Goal: Task Accomplishment & Management: Manage account settings

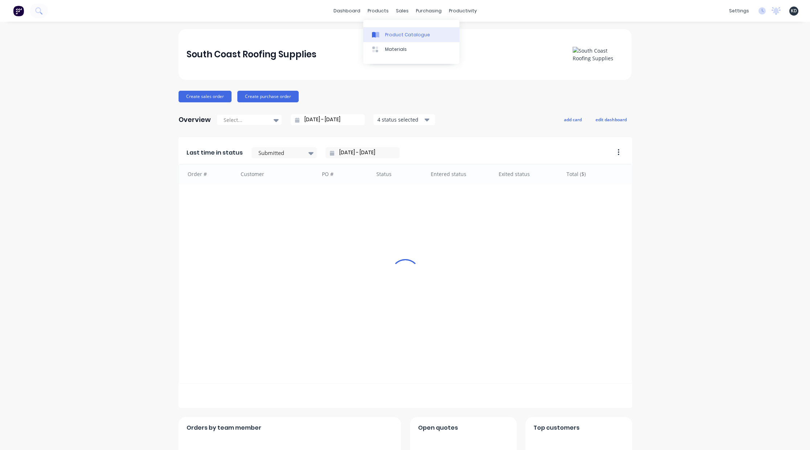
click at [391, 34] on div "Product Catalogue" at bounding box center [407, 35] width 45 height 7
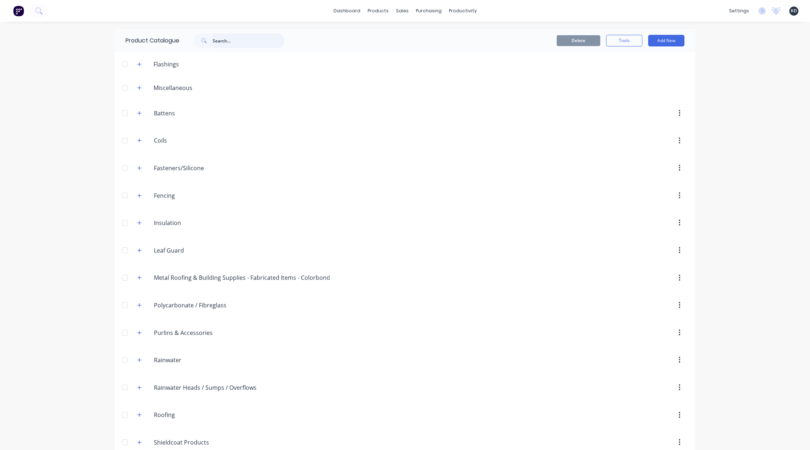
click at [253, 41] on input "text" at bounding box center [249, 40] width 72 height 15
type input "flatdek"
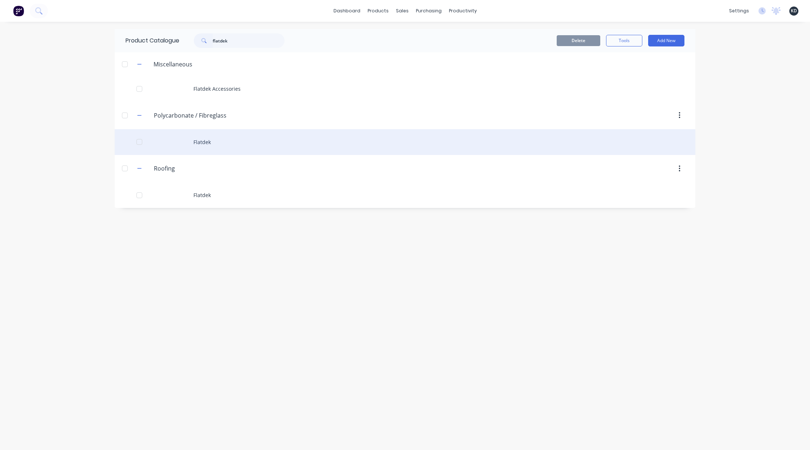
click at [220, 140] on div "Flatdek" at bounding box center [405, 142] width 581 height 26
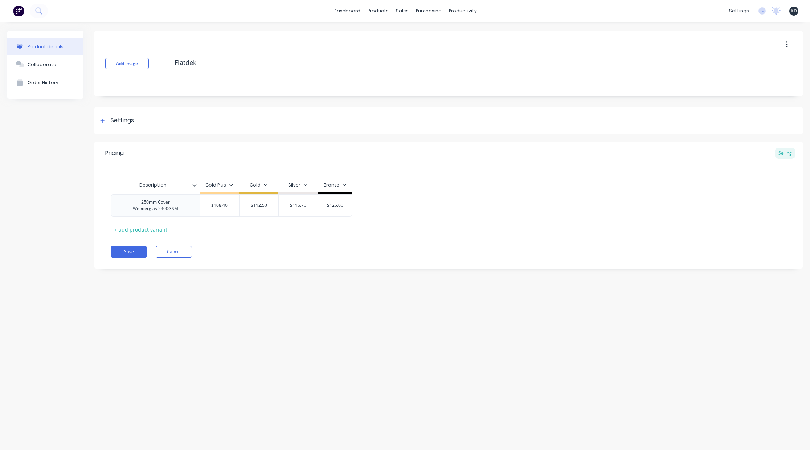
type textarea "x"
click at [686, 305] on div "Product details Collaborate Order History Add image Flatdek Settings Product Op…" at bounding box center [405, 229] width 810 height 414
click at [660, 352] on div "Product details Collaborate Order History Add image Flatdek Settings Product Op…" at bounding box center [405, 229] width 810 height 414
click at [793, 9] on span "KD" at bounding box center [794, 11] width 6 height 7
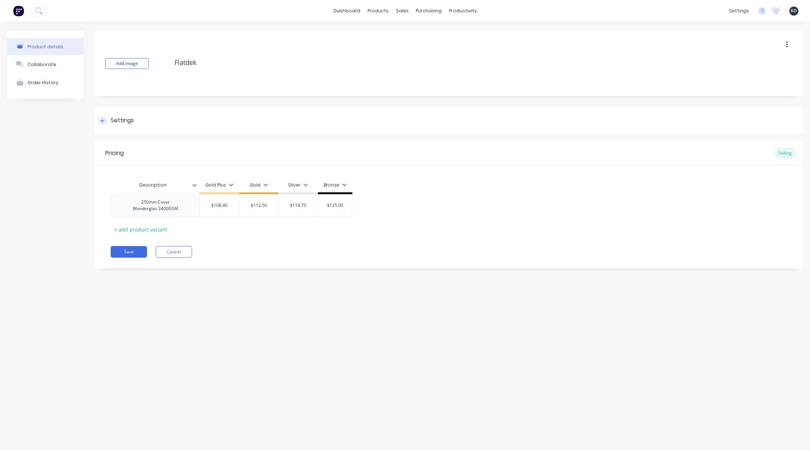
click at [177, 120] on div "Settings" at bounding box center [448, 120] width 708 height 27
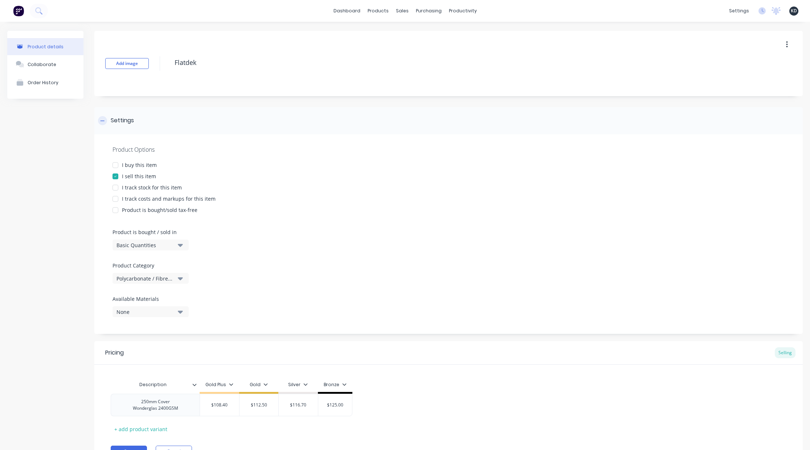
click at [177, 120] on div "Settings" at bounding box center [448, 120] width 708 height 27
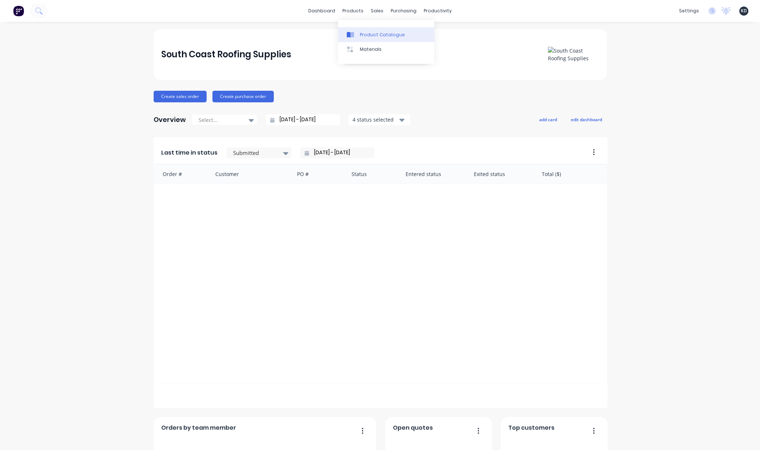
click at [361, 29] on link "Product Catalogue" at bounding box center [386, 34] width 96 height 15
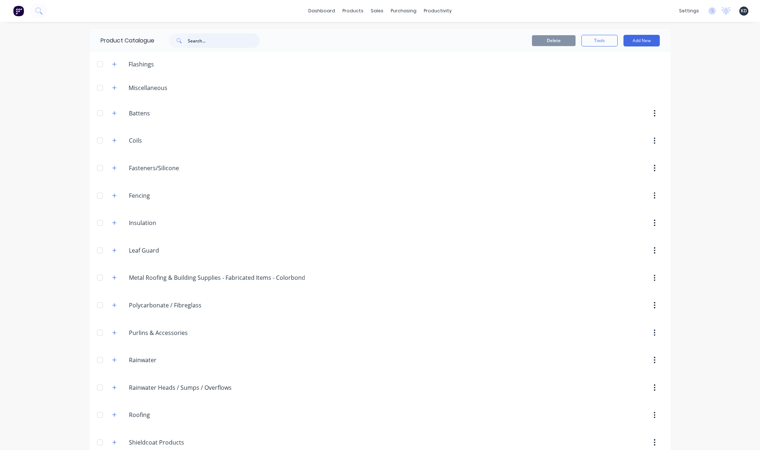
click at [214, 36] on input "text" at bounding box center [224, 40] width 72 height 15
type input "anticon"
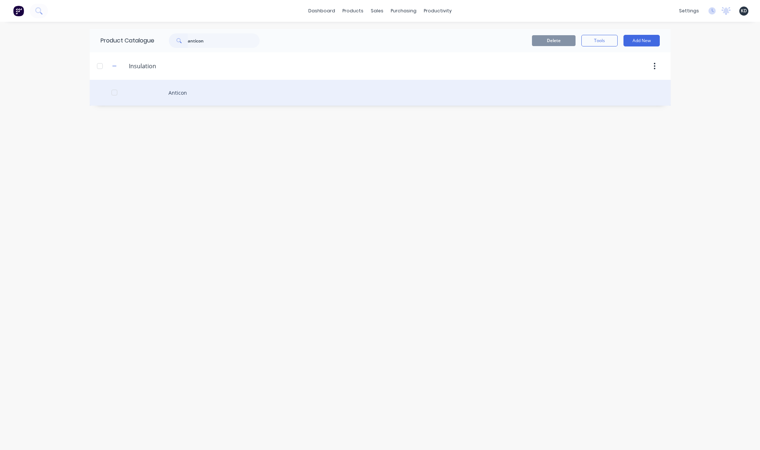
click at [208, 93] on div "Anticon" at bounding box center [380, 93] width 581 height 26
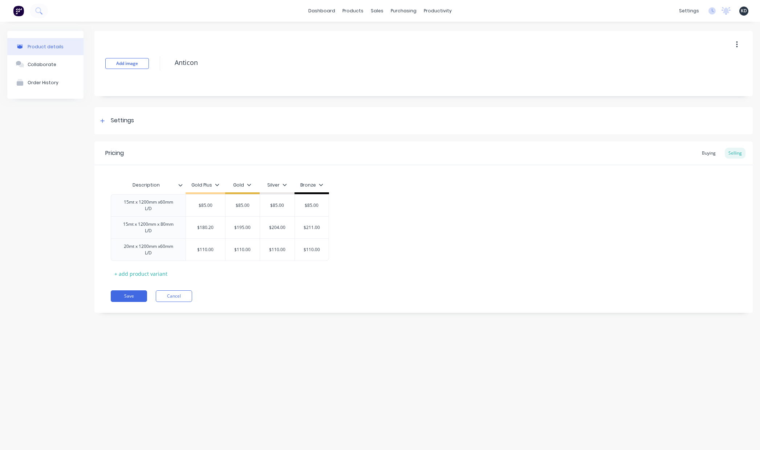
click at [369, 385] on div "Product details Collaborate Order History Add image Anticon Settings Product Op…" at bounding box center [380, 229] width 760 height 414
click at [707, 153] on div "Buying" at bounding box center [708, 153] width 21 height 11
click at [518, 360] on div "Product details Collaborate Order History Add image Anticon Settings Product Op…" at bounding box center [380, 229] width 760 height 414
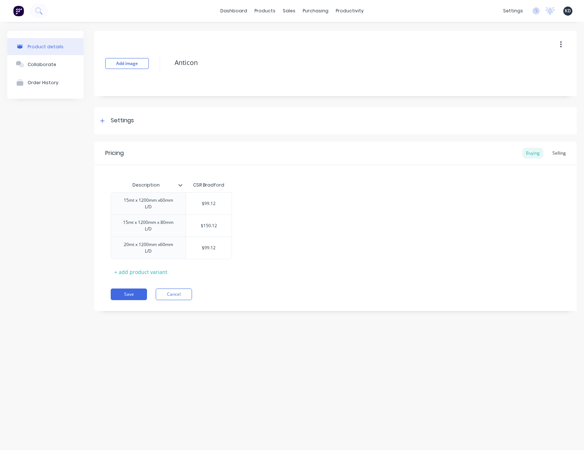
click at [422, 369] on div "Product details Collaborate Order History Add image Anticon Settings Product Op…" at bounding box center [292, 229] width 584 height 414
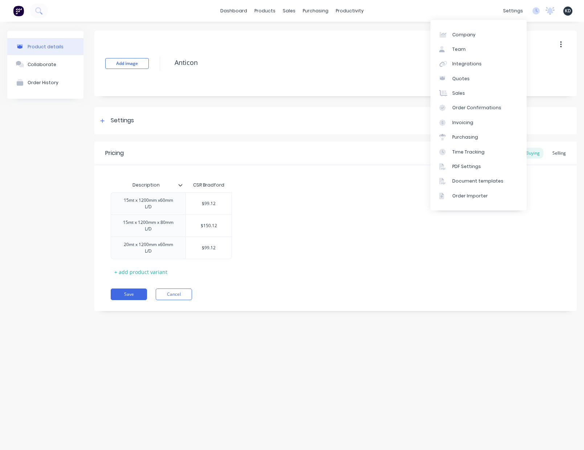
click at [570, 9] on span "KD" at bounding box center [568, 11] width 6 height 7
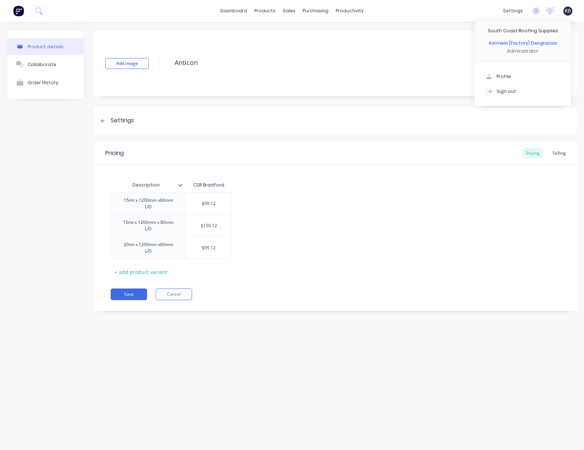
type textarea "x"
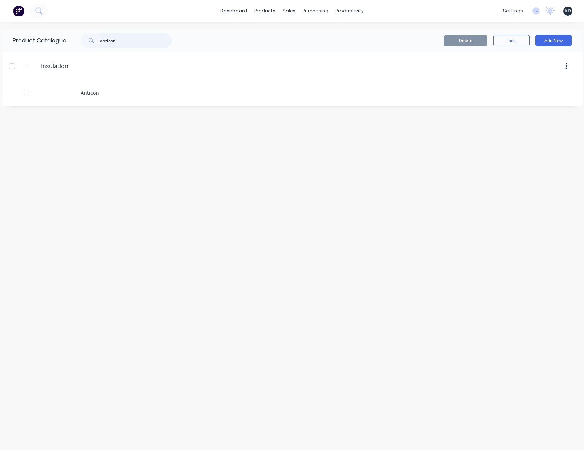
click at [127, 44] on input "anticon" at bounding box center [136, 40] width 72 height 15
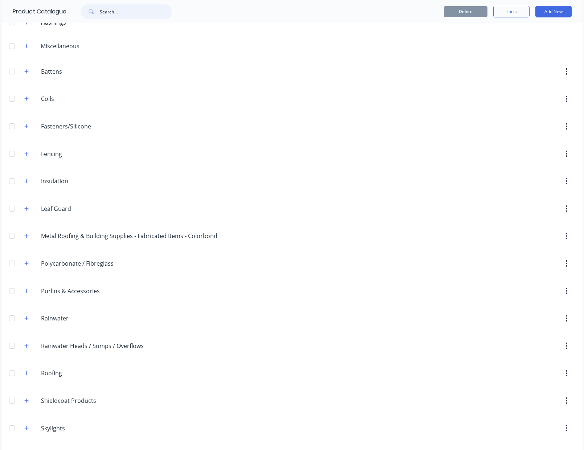
scroll to position [68, 0]
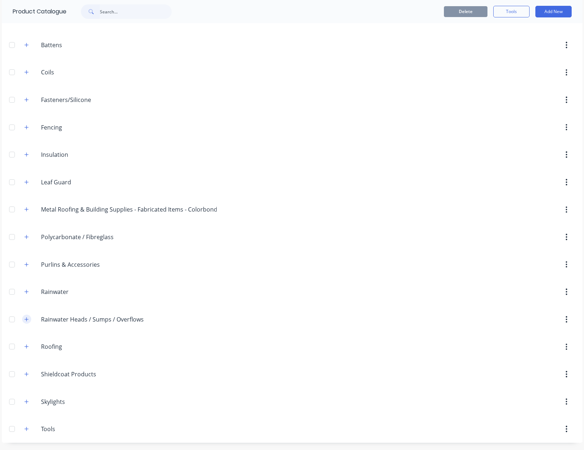
click at [27, 320] on icon "button" at bounding box center [26, 319] width 4 height 5
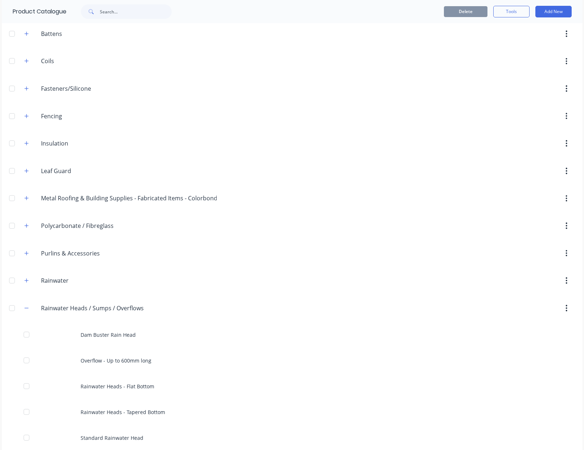
scroll to position [86, 0]
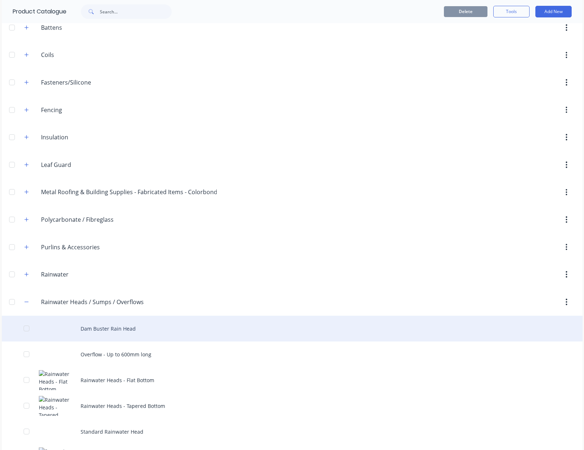
click at [215, 324] on div "Dam Buster Rain Head" at bounding box center [292, 329] width 581 height 26
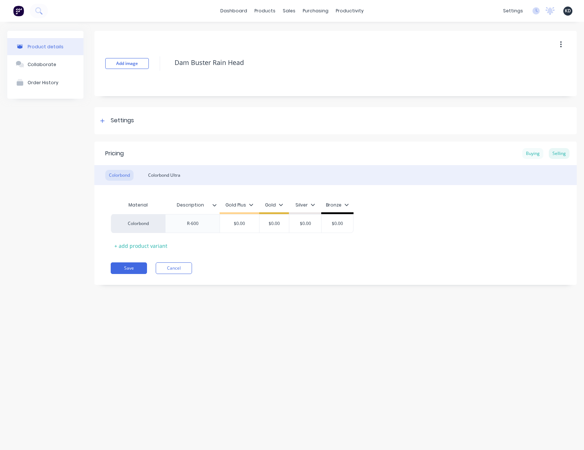
click at [531, 154] on div "Buying" at bounding box center [532, 153] width 21 height 11
click at [553, 155] on div "Selling" at bounding box center [559, 153] width 21 height 11
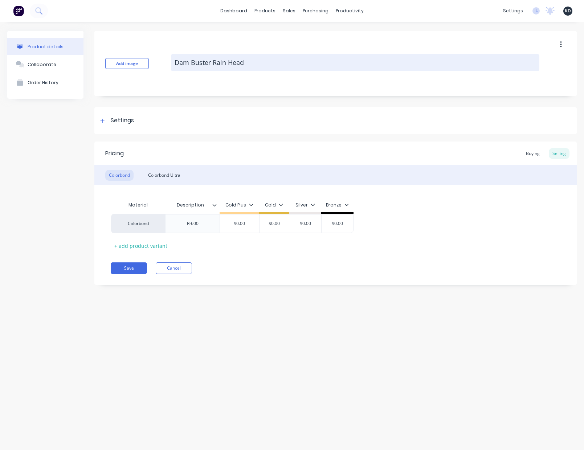
click at [271, 58] on textarea "Dam Buster Rain Head" at bounding box center [355, 62] width 368 height 17
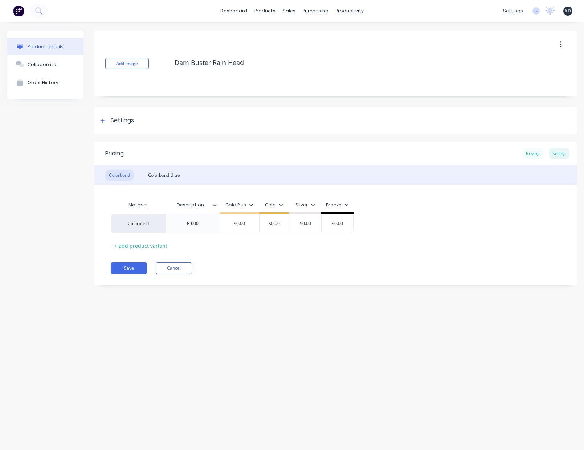
click at [527, 155] on div "Buying" at bounding box center [532, 153] width 21 height 11
click at [568, 152] on div "Selling" at bounding box center [559, 153] width 21 height 11
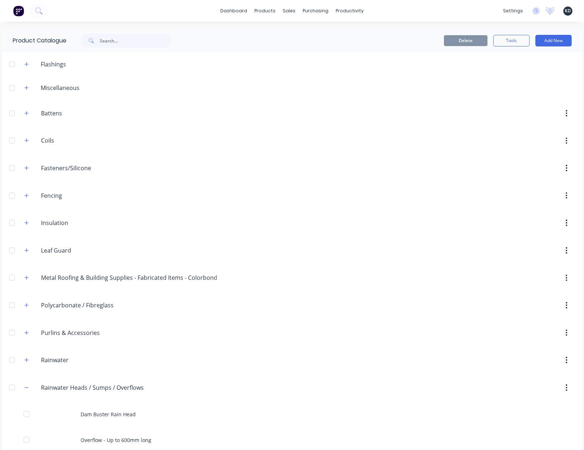
scroll to position [223, 0]
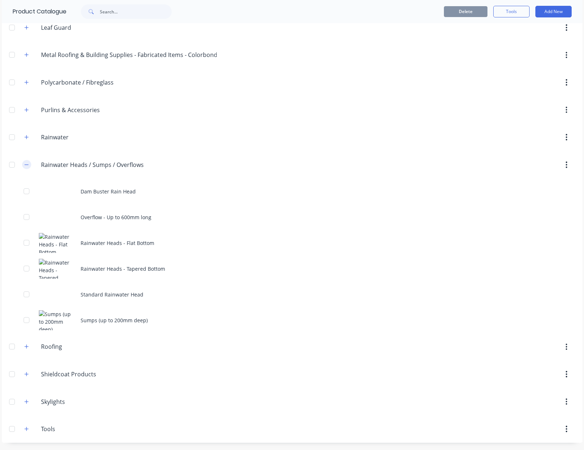
click at [27, 165] on button "button" at bounding box center [26, 164] width 9 height 9
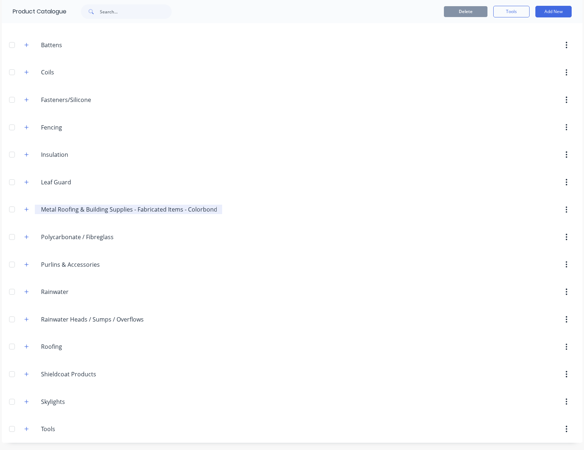
scroll to position [68, 0]
click at [27, 323] on button "button" at bounding box center [26, 319] width 9 height 9
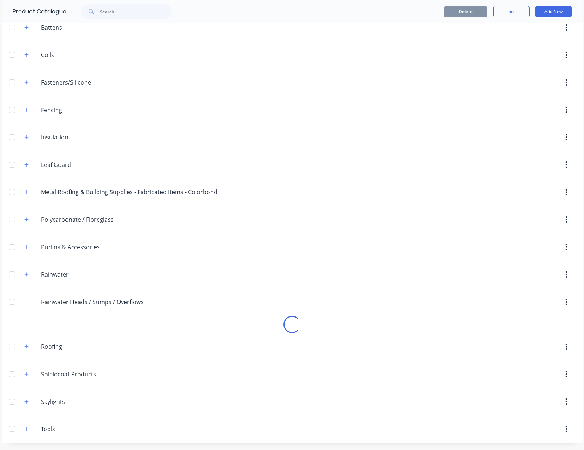
scroll to position [223, 0]
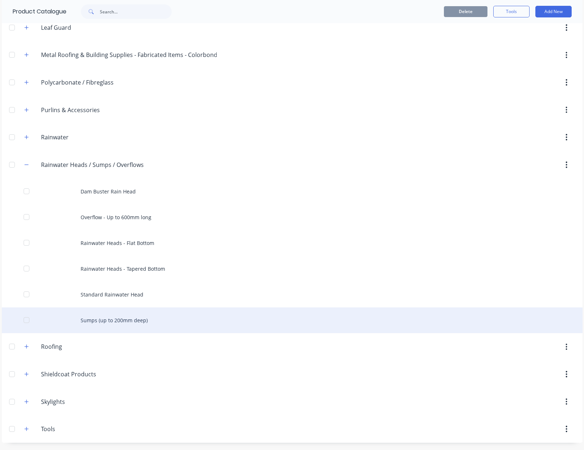
click at [113, 325] on div "Sumps (up to 200mm deep)" at bounding box center [292, 320] width 581 height 26
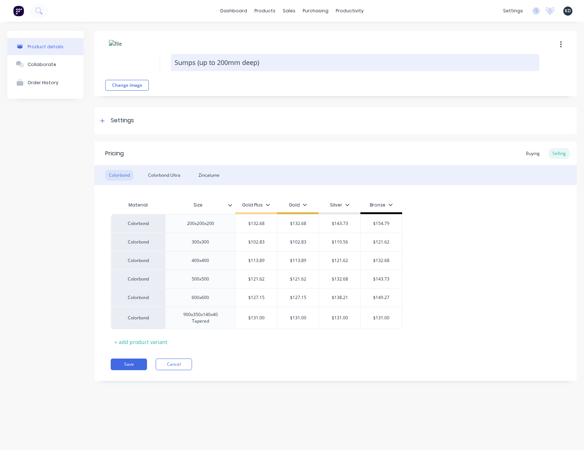
click at [232, 55] on textarea "Sumps (up to 200mm deep)" at bounding box center [355, 62] width 368 height 17
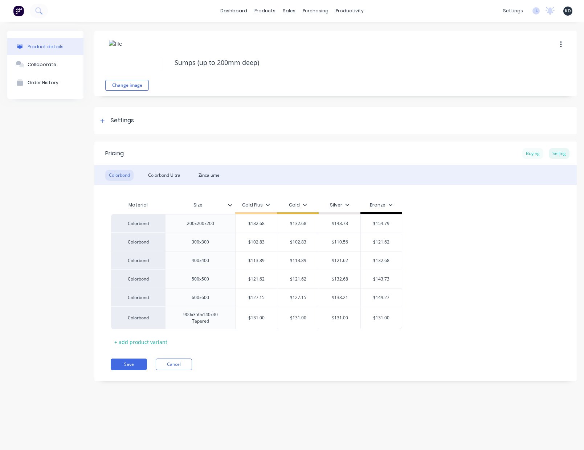
click at [535, 151] on div "Buying" at bounding box center [532, 153] width 21 height 11
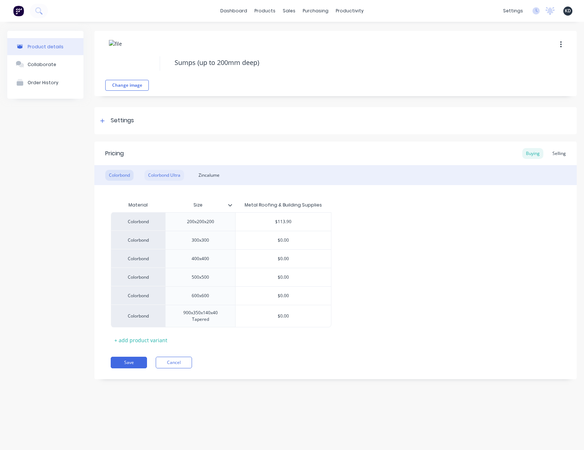
click at [161, 176] on div "Colorbond Ultra" at bounding box center [164, 175] width 40 height 11
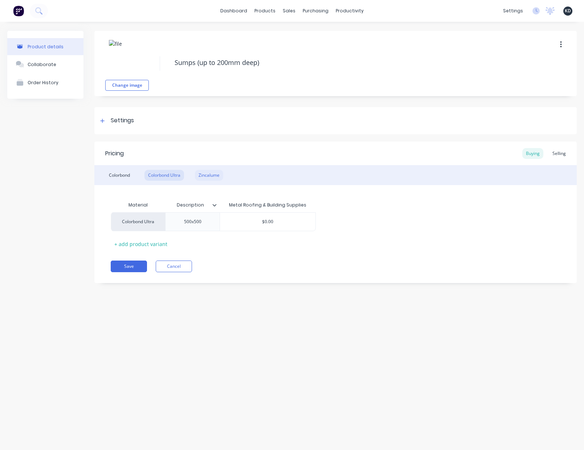
click at [199, 176] on div "Zincalume" at bounding box center [209, 175] width 28 height 11
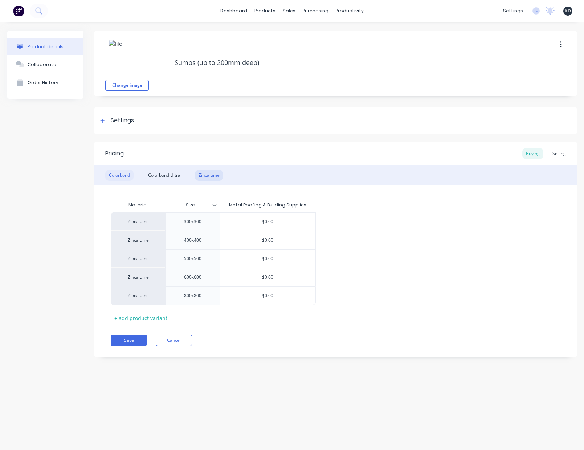
click at [111, 177] on div "Colorbond" at bounding box center [119, 175] width 28 height 11
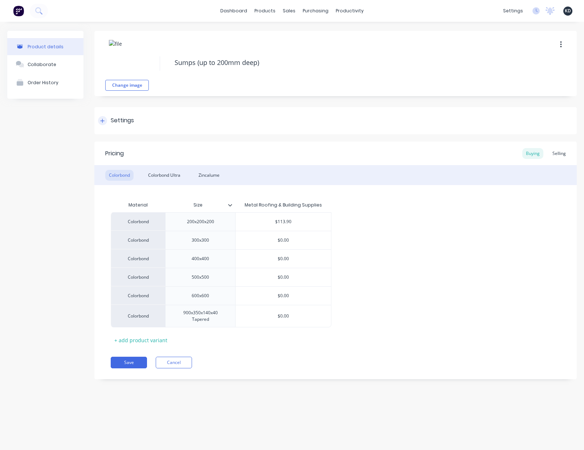
click at [345, 110] on div "Settings" at bounding box center [335, 120] width 482 height 27
click at [372, 116] on div "Settings" at bounding box center [335, 120] width 482 height 27
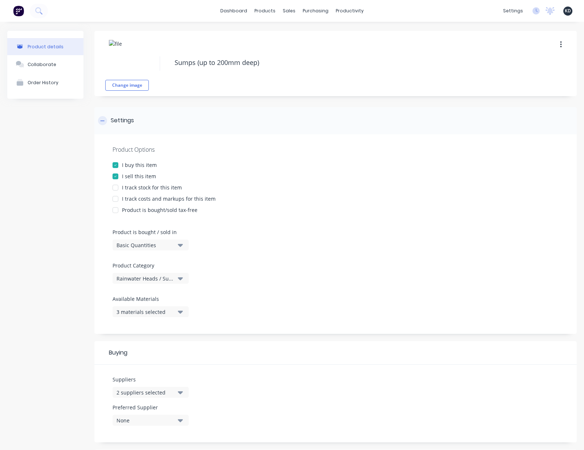
click at [396, 116] on div "Settings" at bounding box center [335, 120] width 482 height 27
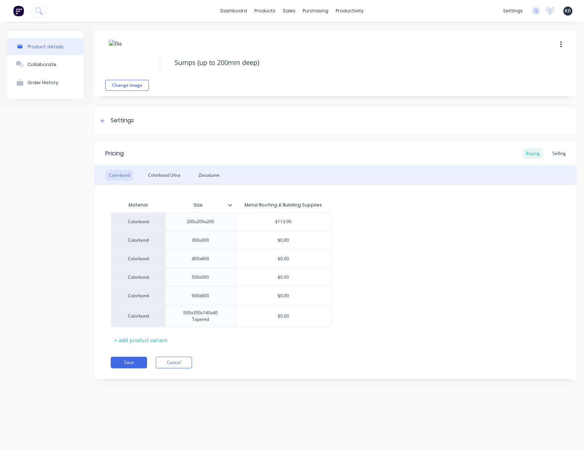
click at [458, 419] on div "Product details Collaborate Order History Change image Sumps (up to 200mm deep)…" at bounding box center [292, 229] width 584 height 414
click at [461, 398] on div "Product details Collaborate Order History Change image Sumps (up to 200mm deep)…" at bounding box center [292, 229] width 584 height 414
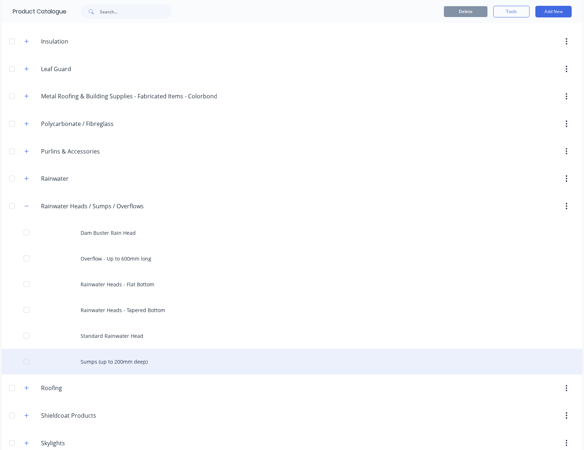
scroll to position [223, 0]
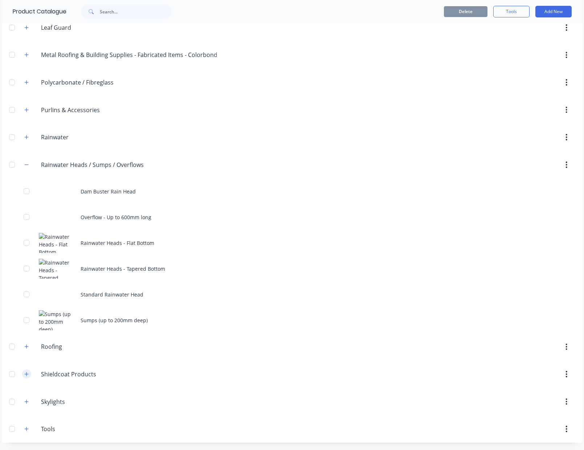
click at [27, 375] on icon "button" at bounding box center [26, 374] width 4 height 5
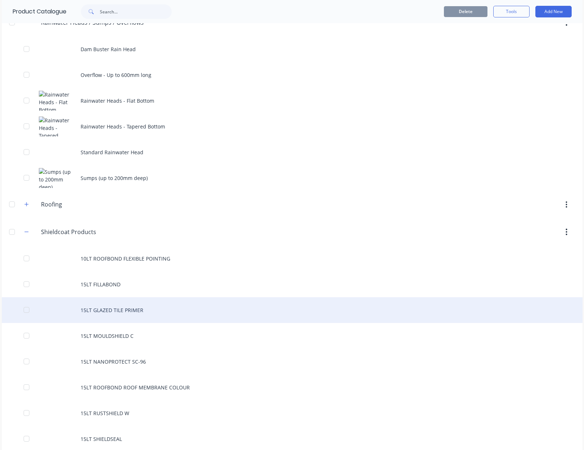
scroll to position [436, 0]
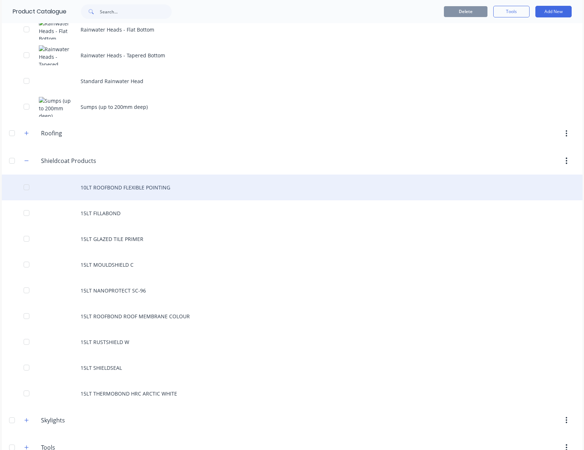
click at [170, 193] on div "10LT ROOFBOND FLEXIBLE POINTING" at bounding box center [292, 188] width 581 height 26
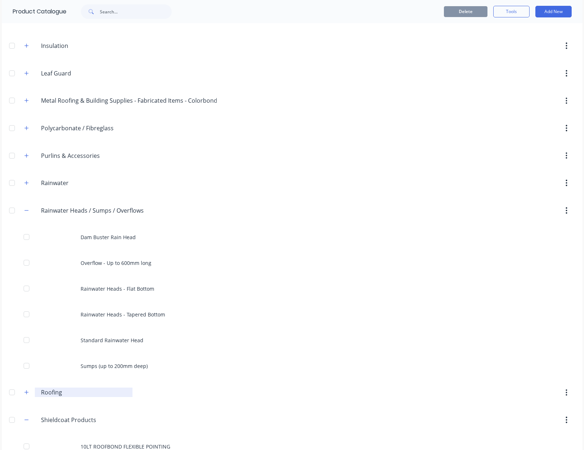
scroll to position [261, 0]
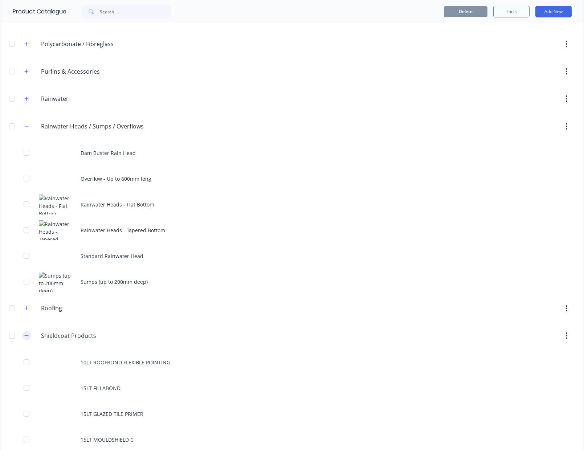
click at [28, 333] on button "button" at bounding box center [26, 335] width 9 height 9
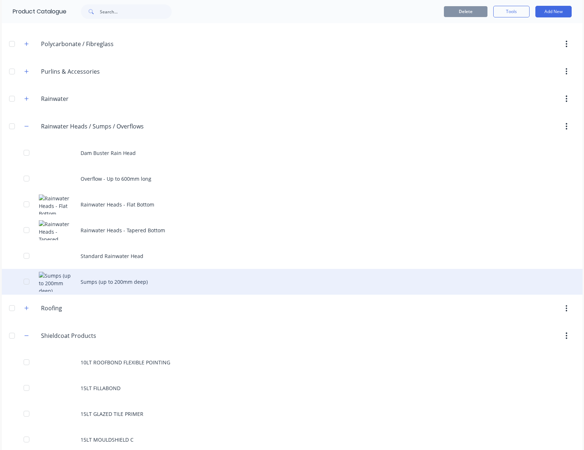
scroll to position [223, 0]
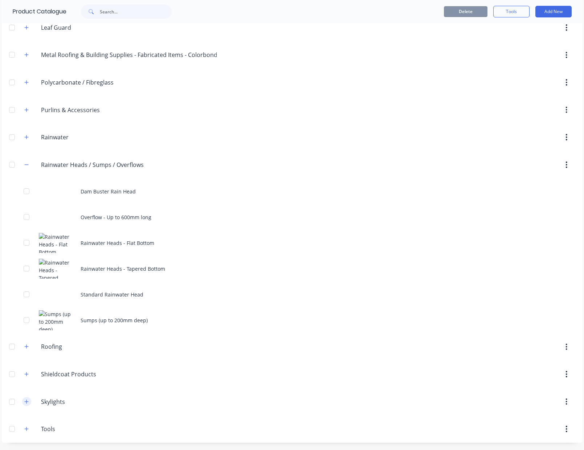
click at [24, 398] on button "button" at bounding box center [26, 401] width 9 height 9
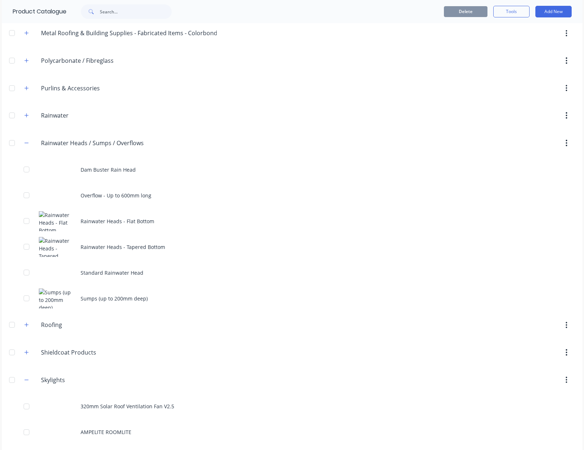
scroll to position [306, 0]
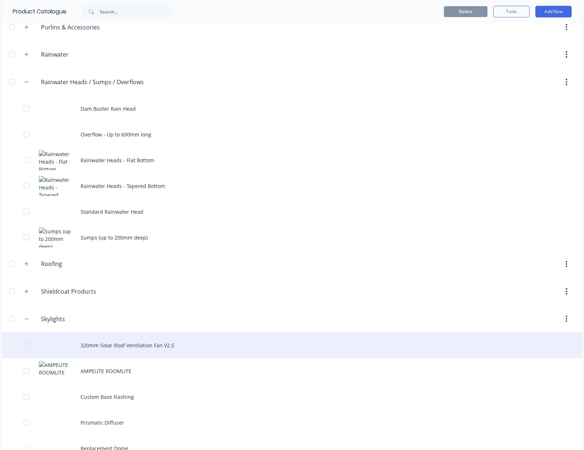
click at [161, 352] on div "320mm Solar Roof Ventilation Fan V2.5" at bounding box center [292, 345] width 581 height 26
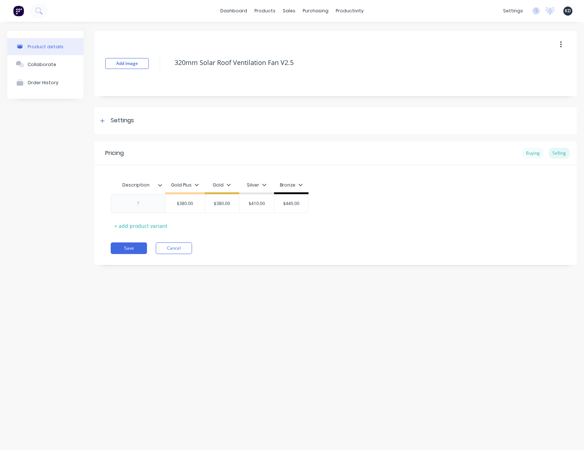
click at [531, 152] on div "Buying" at bounding box center [532, 153] width 21 height 11
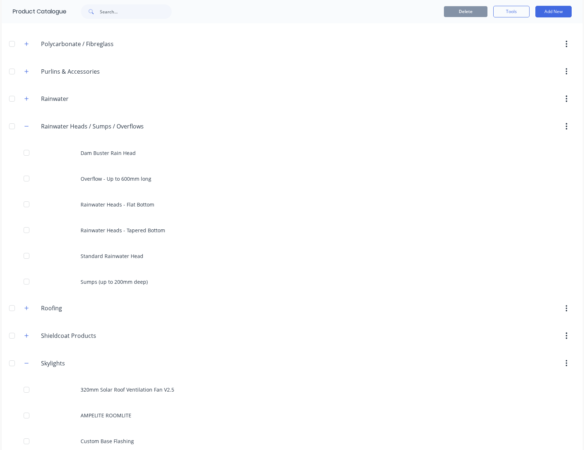
scroll to position [480, 0]
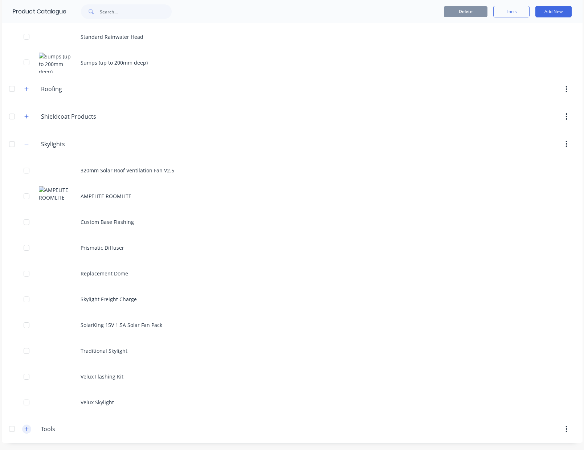
click at [23, 425] on button "button" at bounding box center [26, 429] width 9 height 9
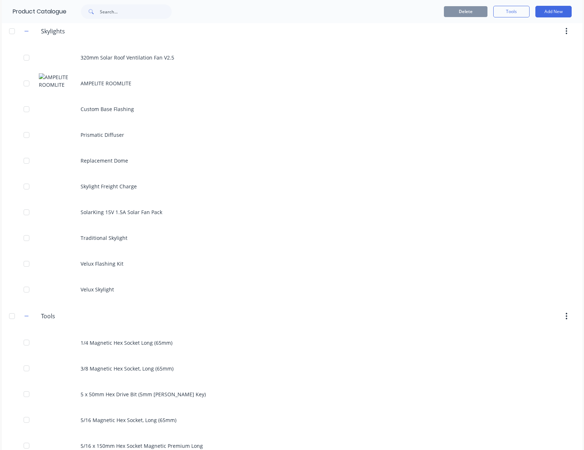
scroll to position [629, 0]
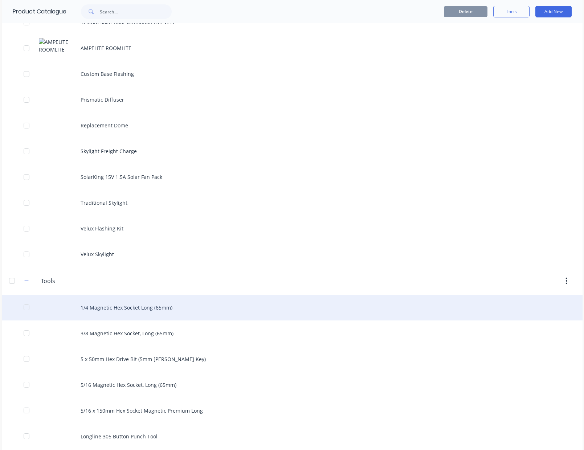
click at [138, 315] on div "1/4 Magnetic Hex Socket Long (65mm)" at bounding box center [292, 308] width 581 height 26
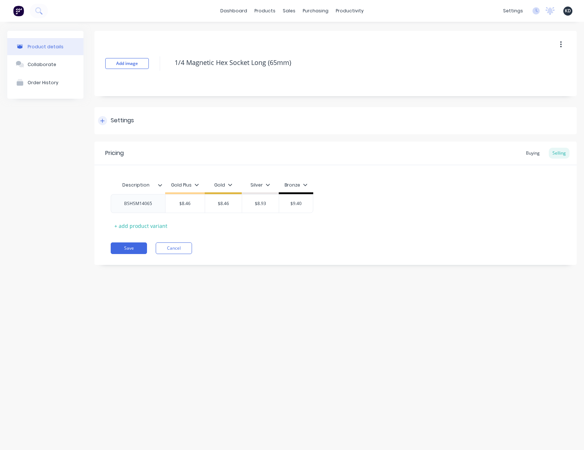
click at [146, 110] on div "Settings" at bounding box center [335, 120] width 482 height 27
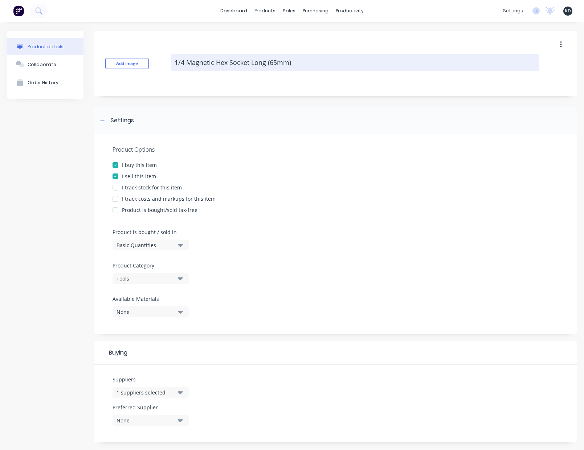
click at [237, 63] on textarea "1/4 Magnetic Hex Socket Long (65mm)" at bounding box center [355, 62] width 368 height 17
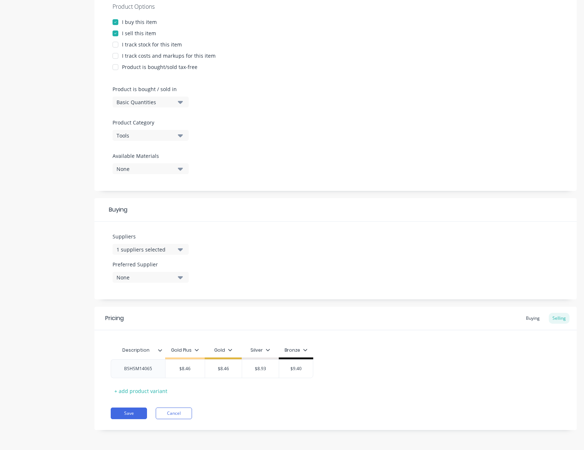
scroll to position [78, 0]
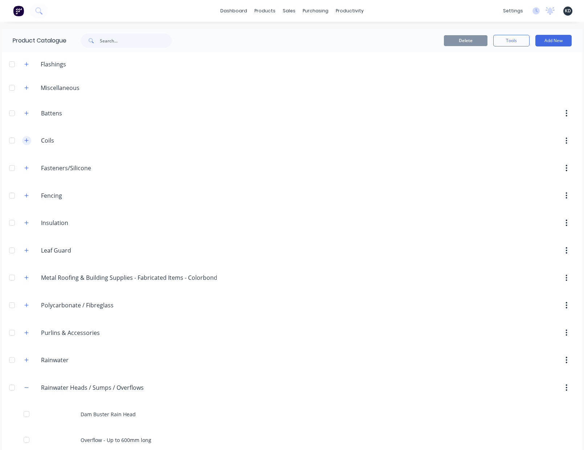
click at [26, 140] on icon "button" at bounding box center [26, 141] width 4 height 4
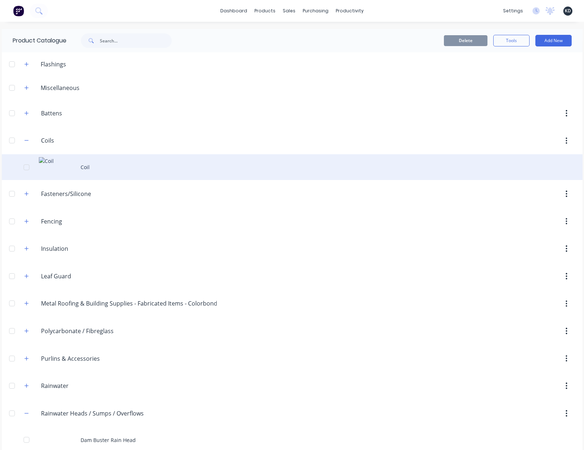
click at [128, 177] on div "Coil" at bounding box center [292, 167] width 581 height 26
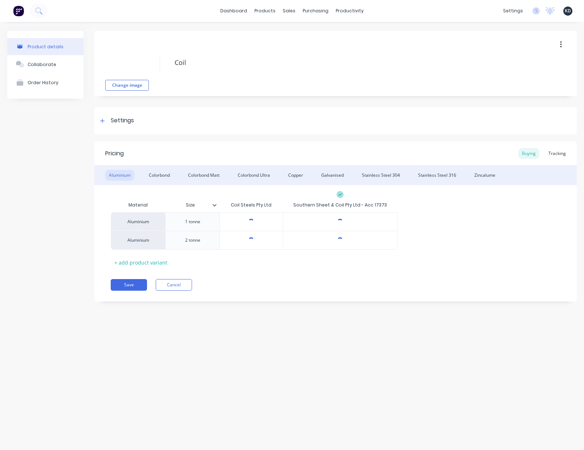
type textarea "x"
click at [560, 153] on div "Tracking" at bounding box center [557, 153] width 25 height 11
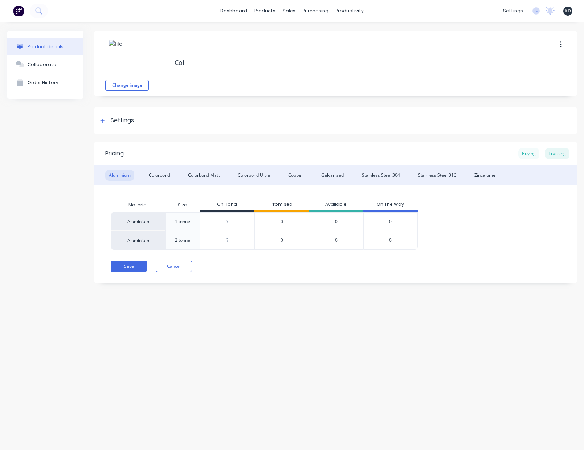
click at [537, 151] on div "Buying" at bounding box center [528, 153] width 21 height 11
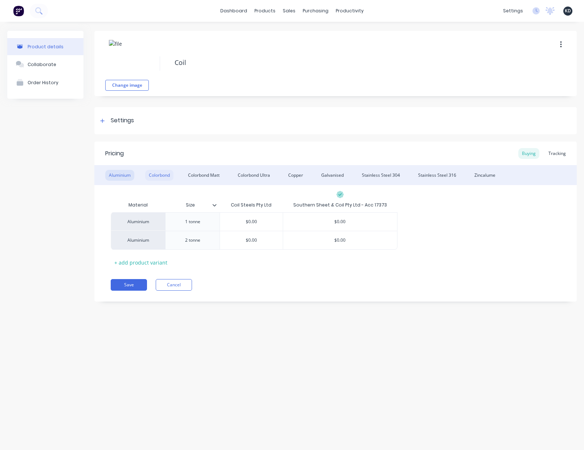
click at [154, 172] on div "Colorbond" at bounding box center [159, 175] width 28 height 11
click at [210, 172] on div "Colorbond Matt" at bounding box center [203, 175] width 39 height 11
click at [491, 177] on div "Zincalume" at bounding box center [485, 175] width 28 height 11
type input "$2,535.00"
click at [341, 222] on input "$2,535.00" at bounding box center [340, 221] width 114 height 7
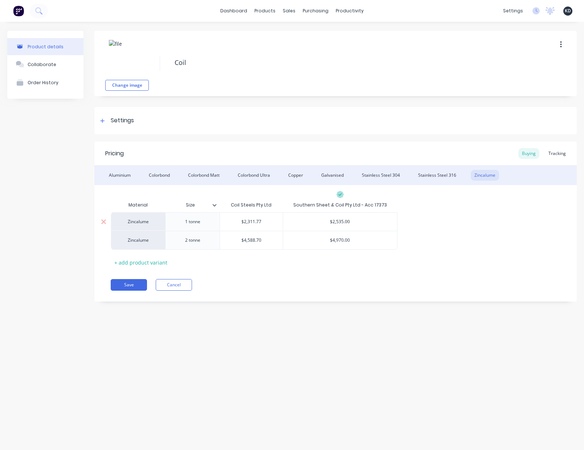
type textarea "x"
type input "$2,55.00"
type textarea "x"
type input "$2,545.00"
click at [128, 287] on button "Save" at bounding box center [129, 285] width 36 height 12
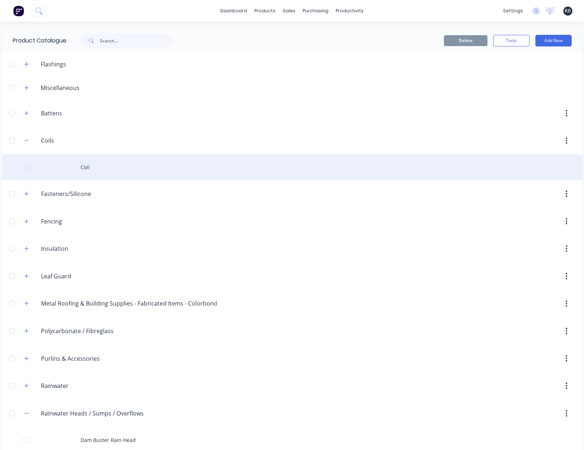
click at [87, 161] on div "Coil" at bounding box center [292, 167] width 581 height 26
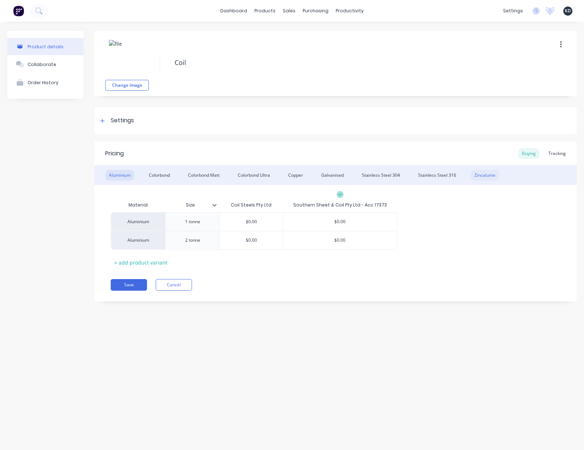
click at [484, 177] on div "Zincalume" at bounding box center [485, 175] width 28 height 11
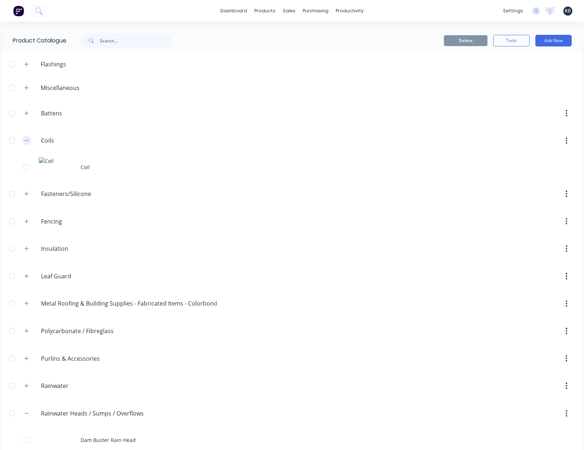
click at [22, 140] on button "button" at bounding box center [26, 140] width 9 height 9
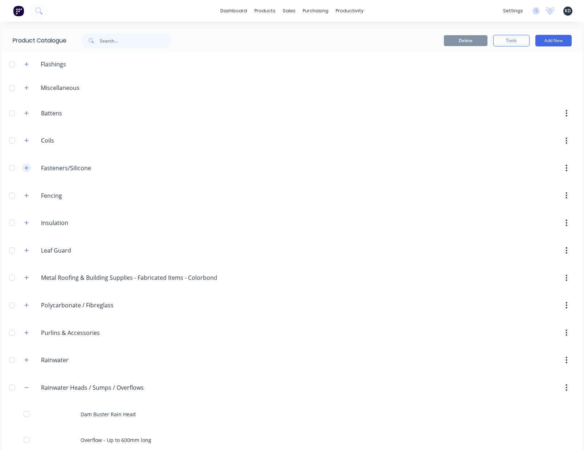
click at [23, 171] on button "button" at bounding box center [26, 167] width 9 height 9
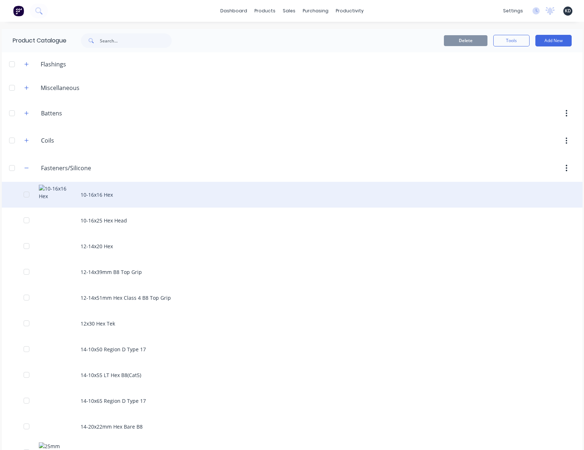
click at [116, 181] on header "Fasteners/Silicone Fasteners/Silicone" at bounding box center [292, 168] width 581 height 28
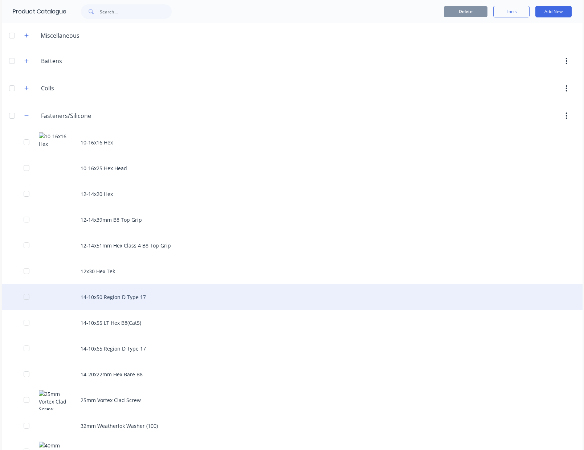
scroll to position [131, 0]
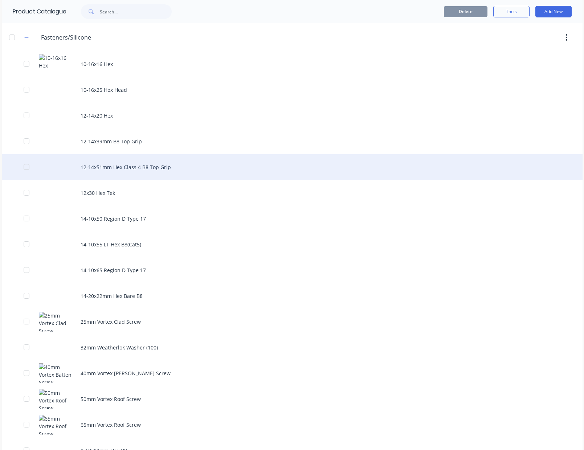
click at [147, 162] on div "12-14x51mm Hex Class 4 B8 Top Grip" at bounding box center [292, 167] width 581 height 26
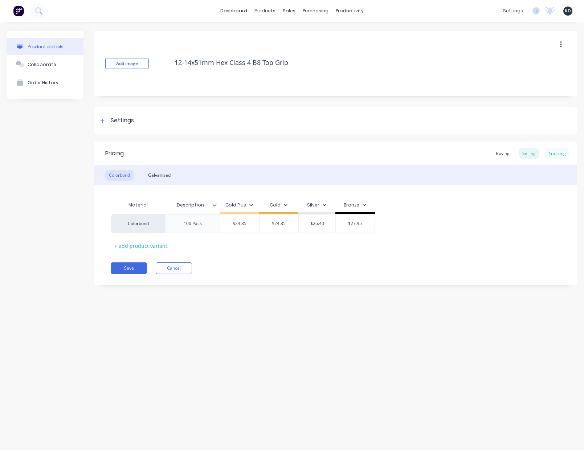
click at [562, 155] on div "Tracking" at bounding box center [557, 153] width 25 height 11
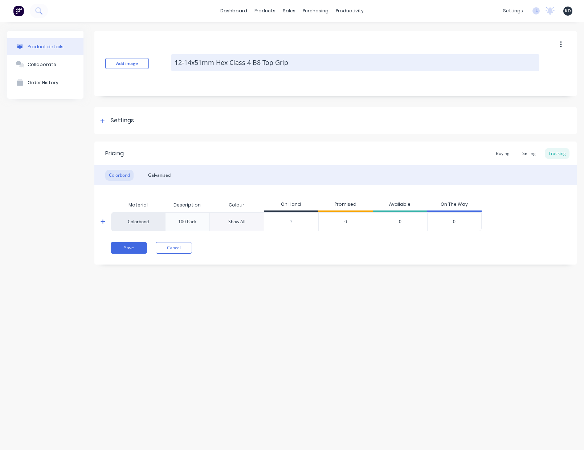
click at [312, 65] on textarea "12-14x51mm Hex Class 4 B8 Top Grip" at bounding box center [355, 62] width 368 height 17
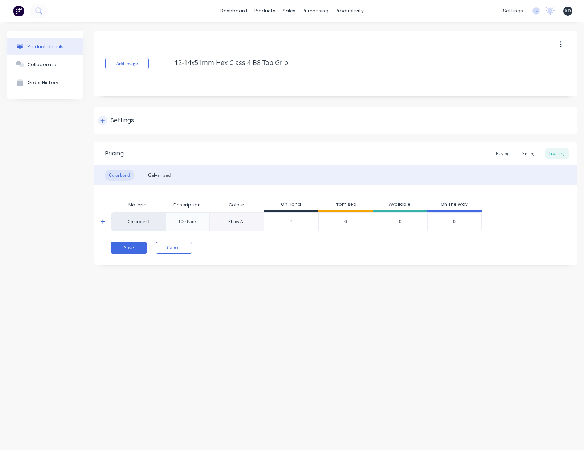
click at [187, 112] on div "Settings" at bounding box center [335, 120] width 482 height 27
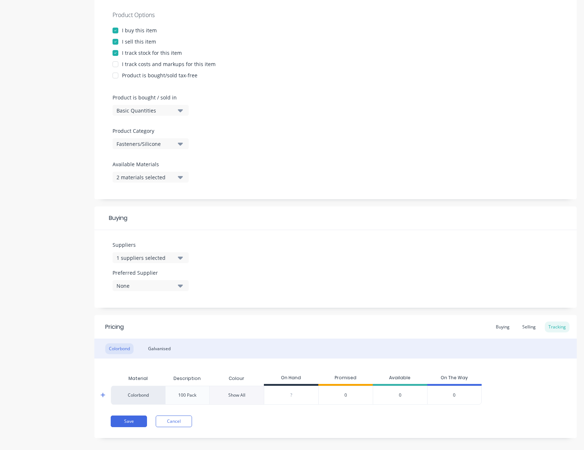
scroll to position [143, 0]
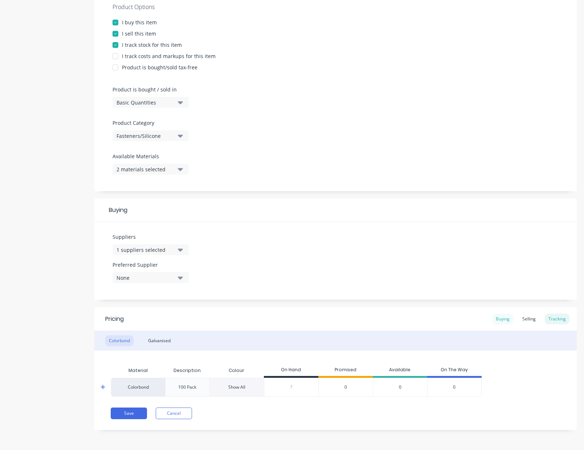
click at [493, 316] on div "Buying" at bounding box center [502, 319] width 21 height 11
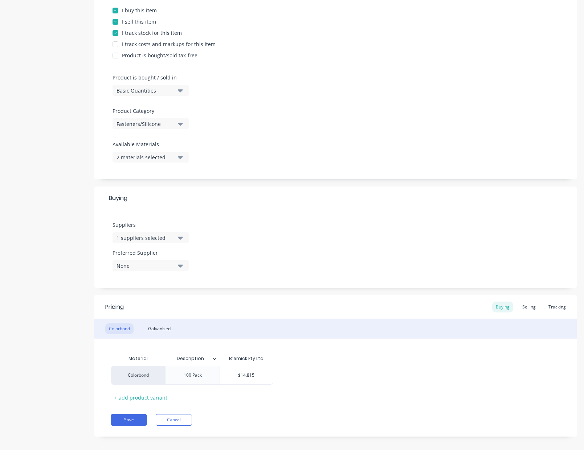
scroll to position [161, 0]
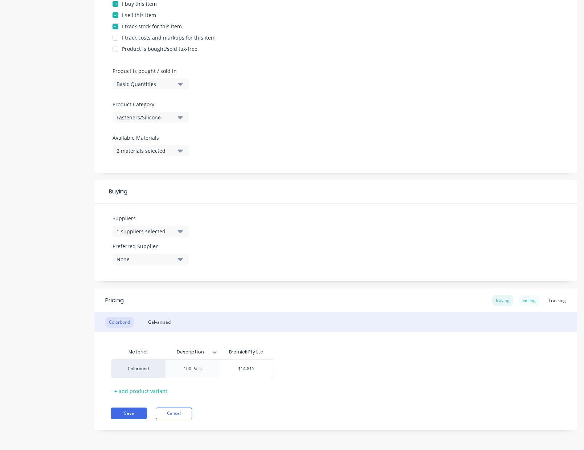
click at [521, 299] on div "Selling" at bounding box center [529, 300] width 21 height 11
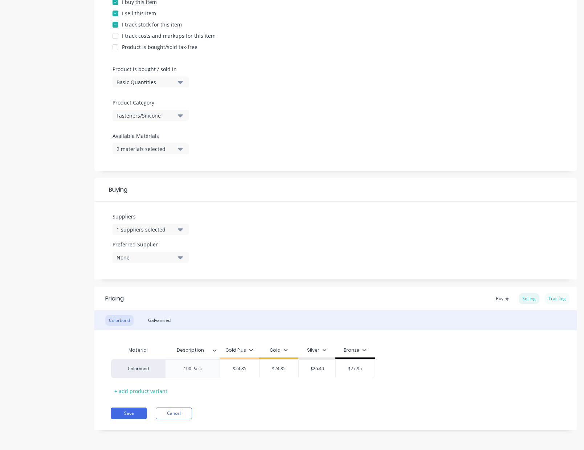
click at [552, 299] on div "Tracking" at bounding box center [557, 298] width 25 height 11
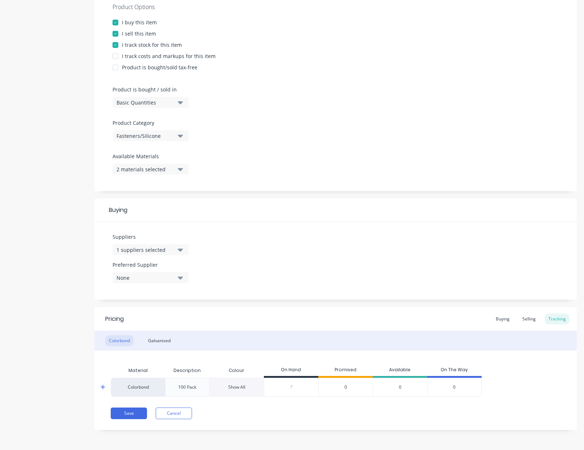
click at [101, 386] on icon at bounding box center [103, 386] width 5 height 5
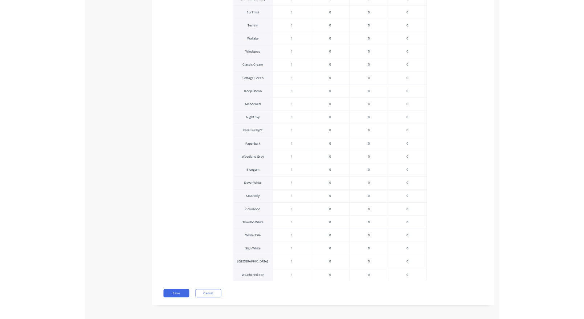
scroll to position [679, 0]
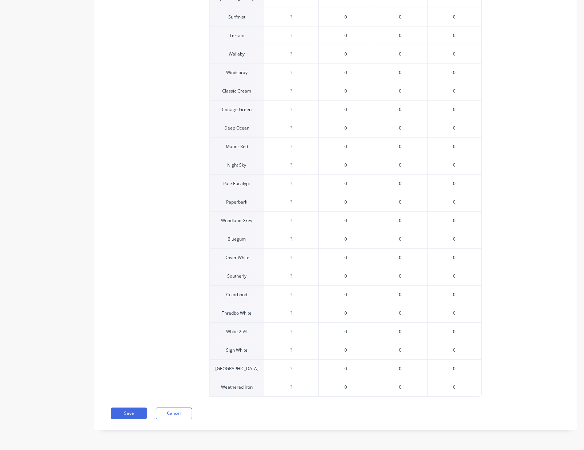
click at [523, 305] on div "Colorbond 100 Pack Basalt ? 0 0 0 Cove ? 0 0 0 Dune ? 0 0 0 Evening Haze ? 0 0 …" at bounding box center [336, 119] width 450 height 556
type textarea "x"
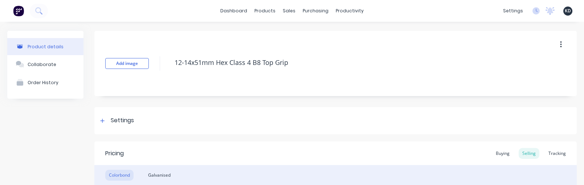
type textarea "x"
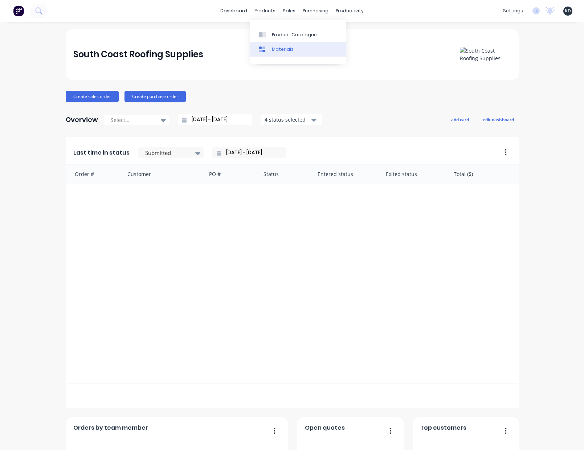
click at [280, 50] on div "Materials" at bounding box center [283, 49] width 22 height 7
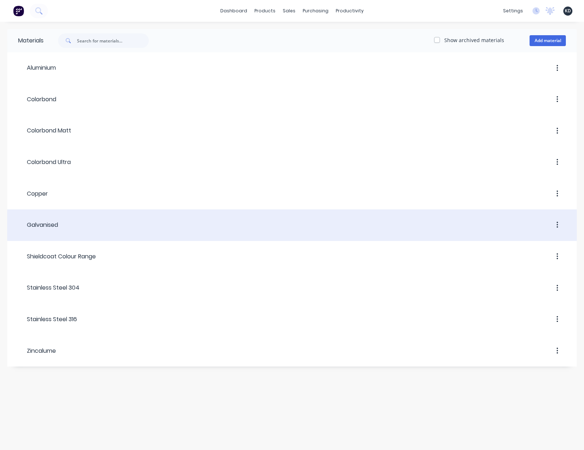
click at [98, 220] on div at bounding box center [312, 224] width 508 height 13
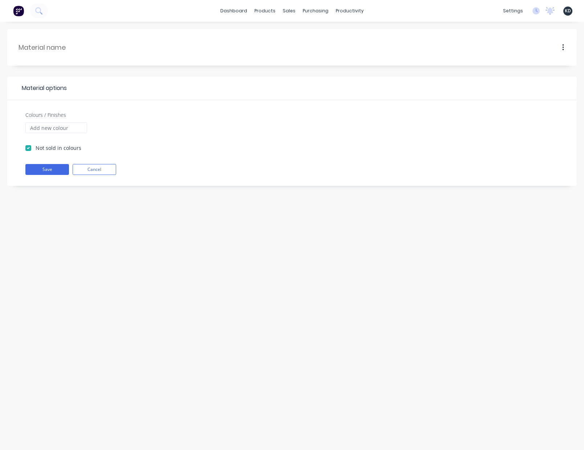
type input "Galvanised"
checkbox input "true"
click at [184, 253] on div "Galvanised Galvanised Material options Colours / Finishes Not sold in colours S…" at bounding box center [292, 236] width 584 height 428
